Goal: Find specific page/section: Find specific page/section

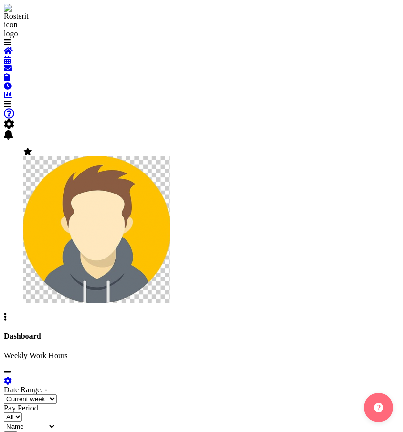
click at [65, 369] on div "Weekly Work Hours Week start day [DATE] [DATE] [DATE] [DATE] [DATE] [DATE] [DAT…" at bounding box center [201, 402] width 395 height 103
click at [11, 100] on span at bounding box center [7, 104] width 7 height 8
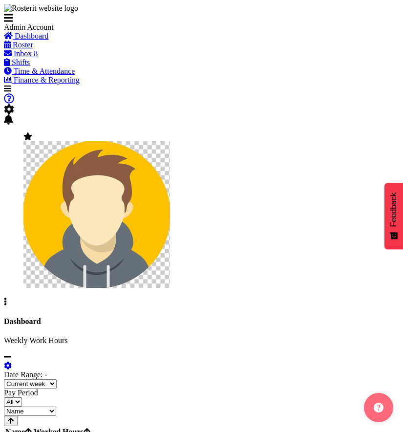
click at [33, 49] on span "Roster" at bounding box center [23, 45] width 21 height 8
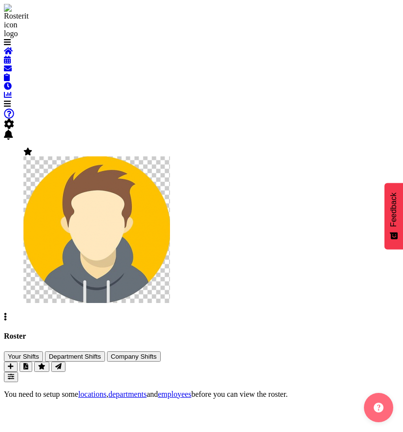
click at [144, 390] on div "You need to setup some locations , departments and employees before you can vie…" at bounding box center [201, 394] width 395 height 9
